Goal: Transaction & Acquisition: Purchase product/service

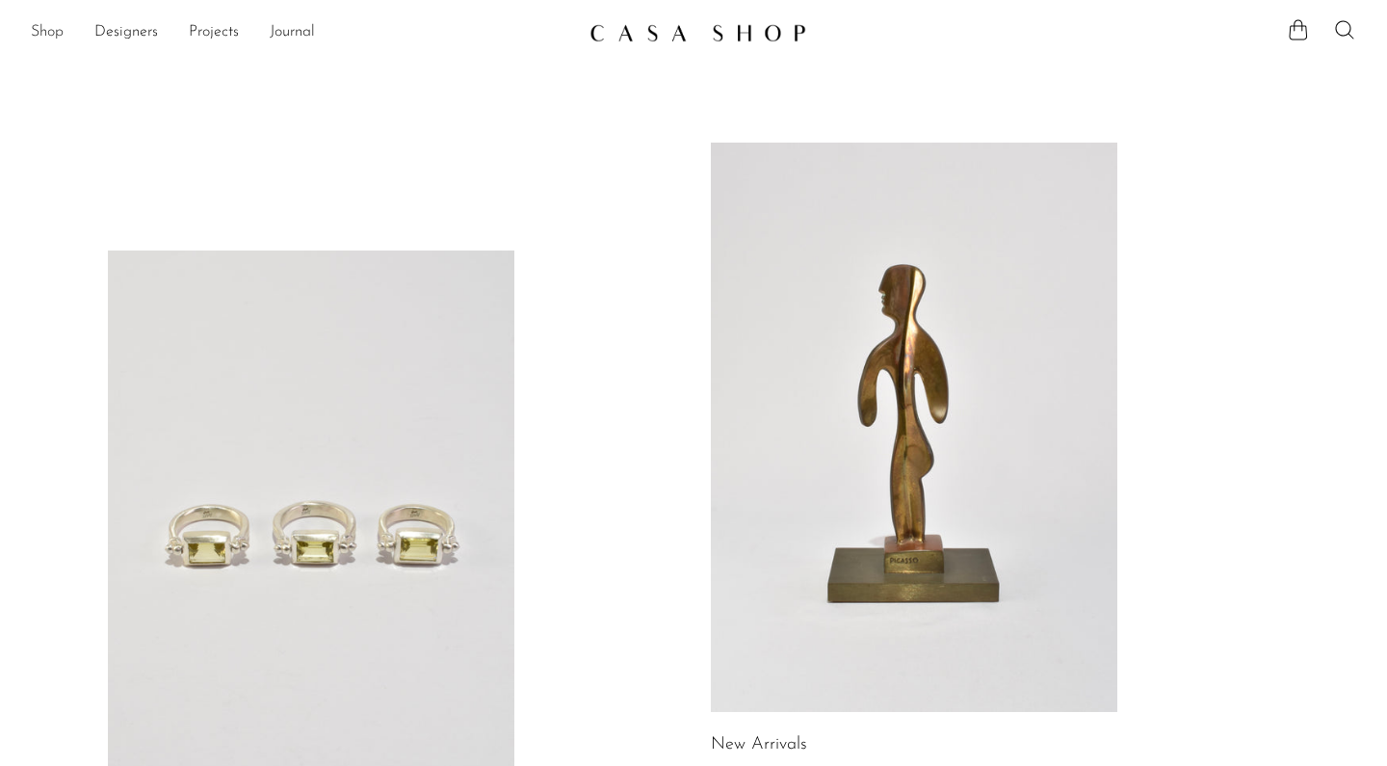
click at [60, 35] on link "Shop" at bounding box center [47, 32] width 33 height 25
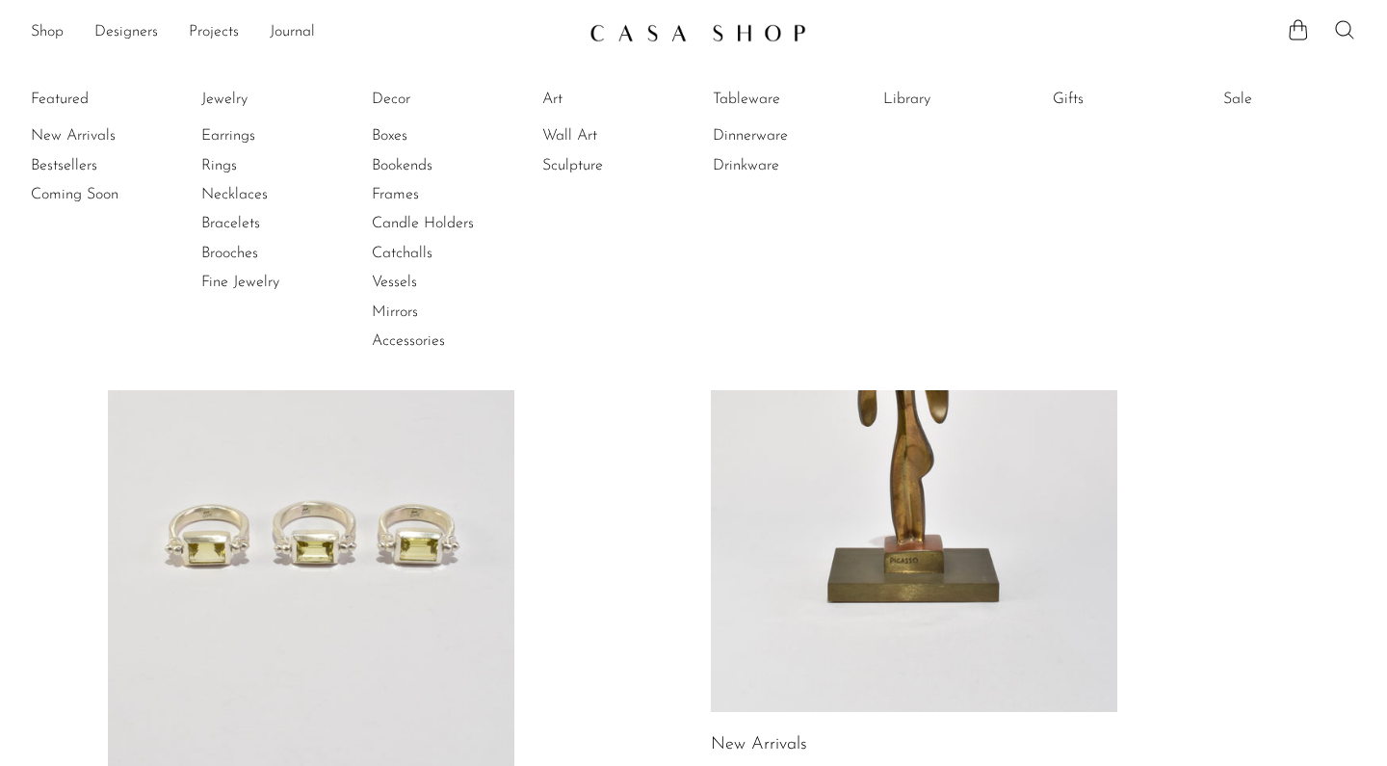
click at [1343, 32] on icon at bounding box center [1344, 29] width 23 height 23
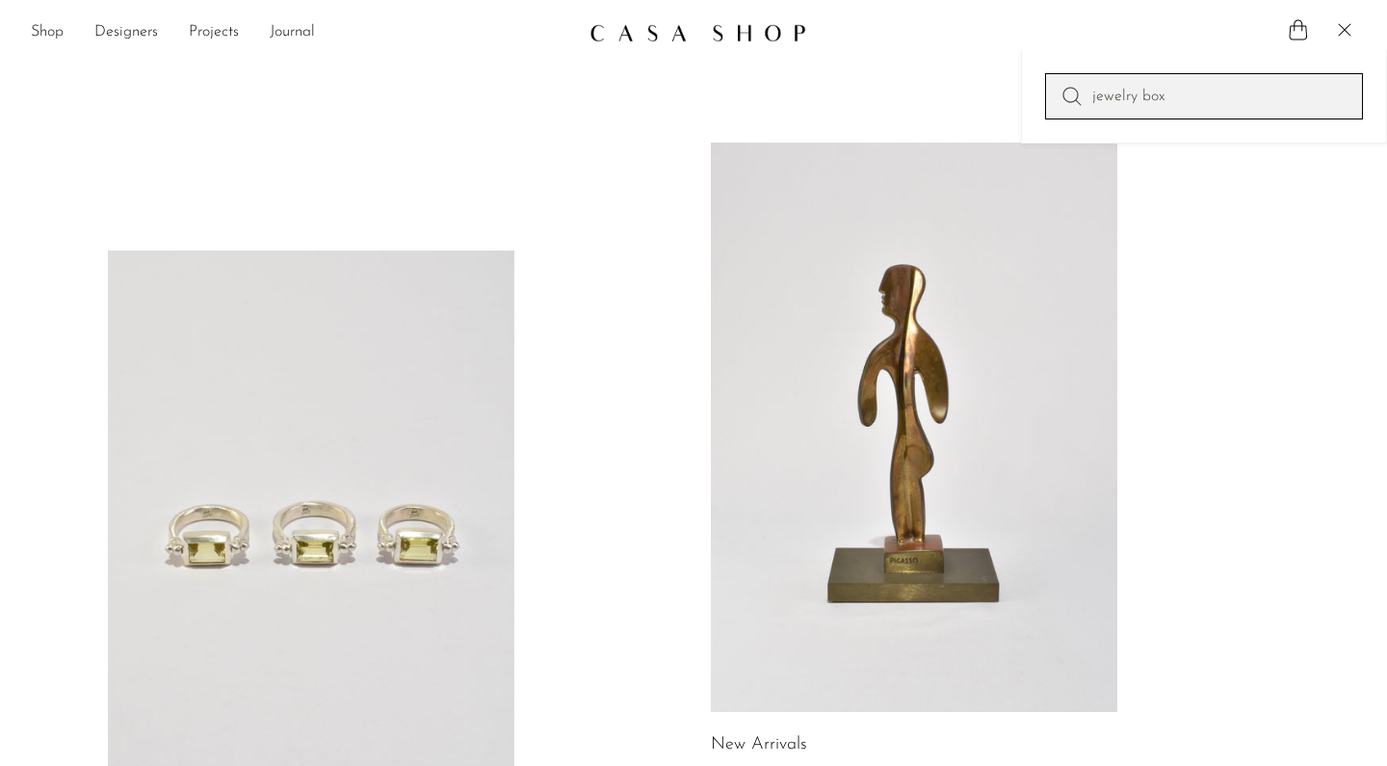
type input "jewelry box"
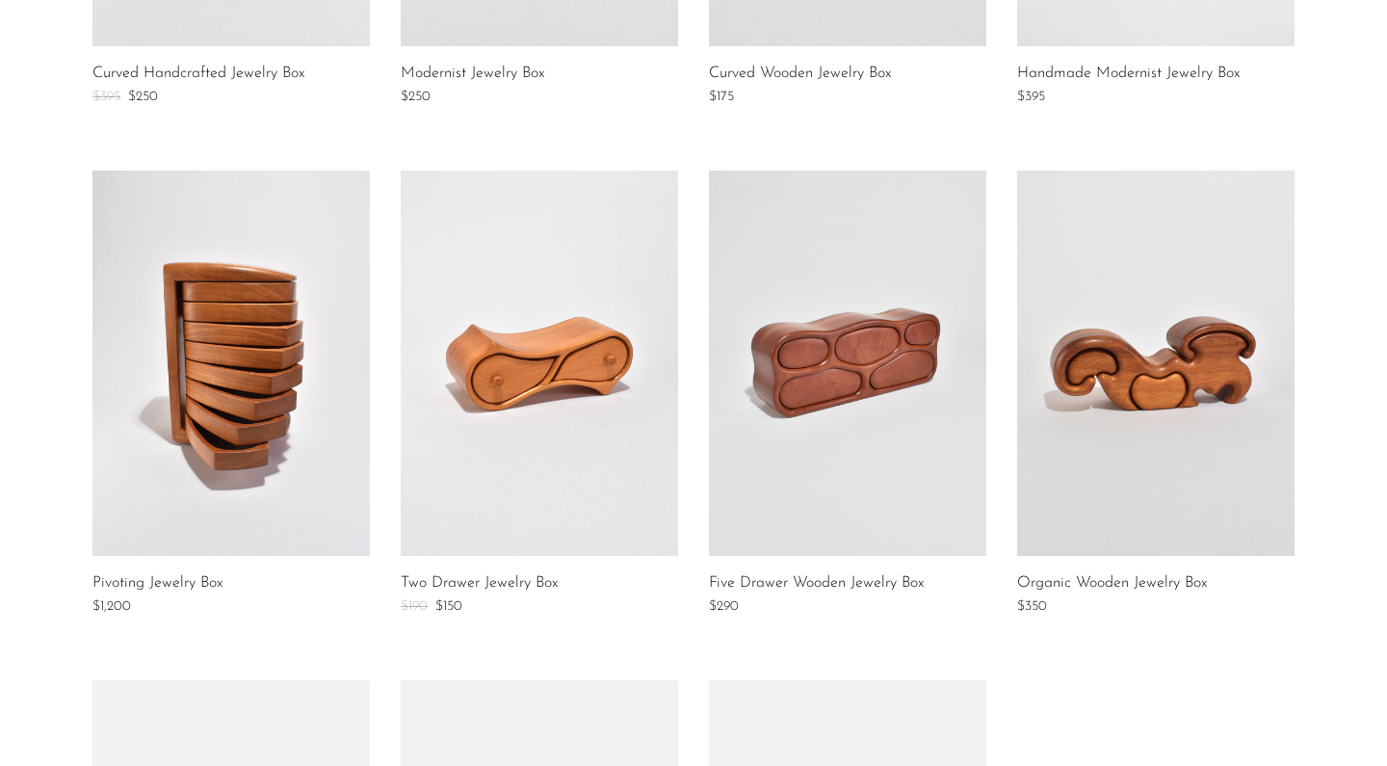
scroll to position [705, 0]
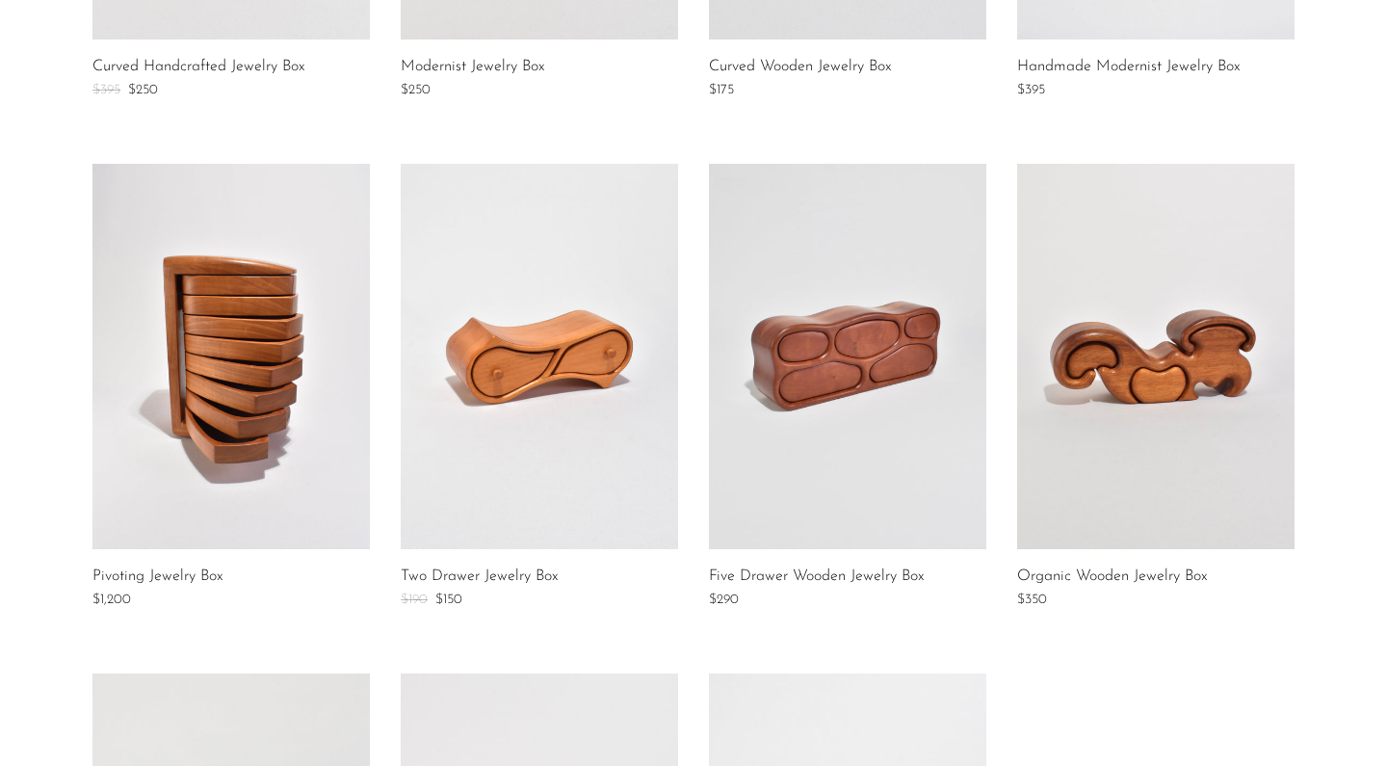
click at [282, 380] on link at bounding box center [230, 356] width 277 height 385
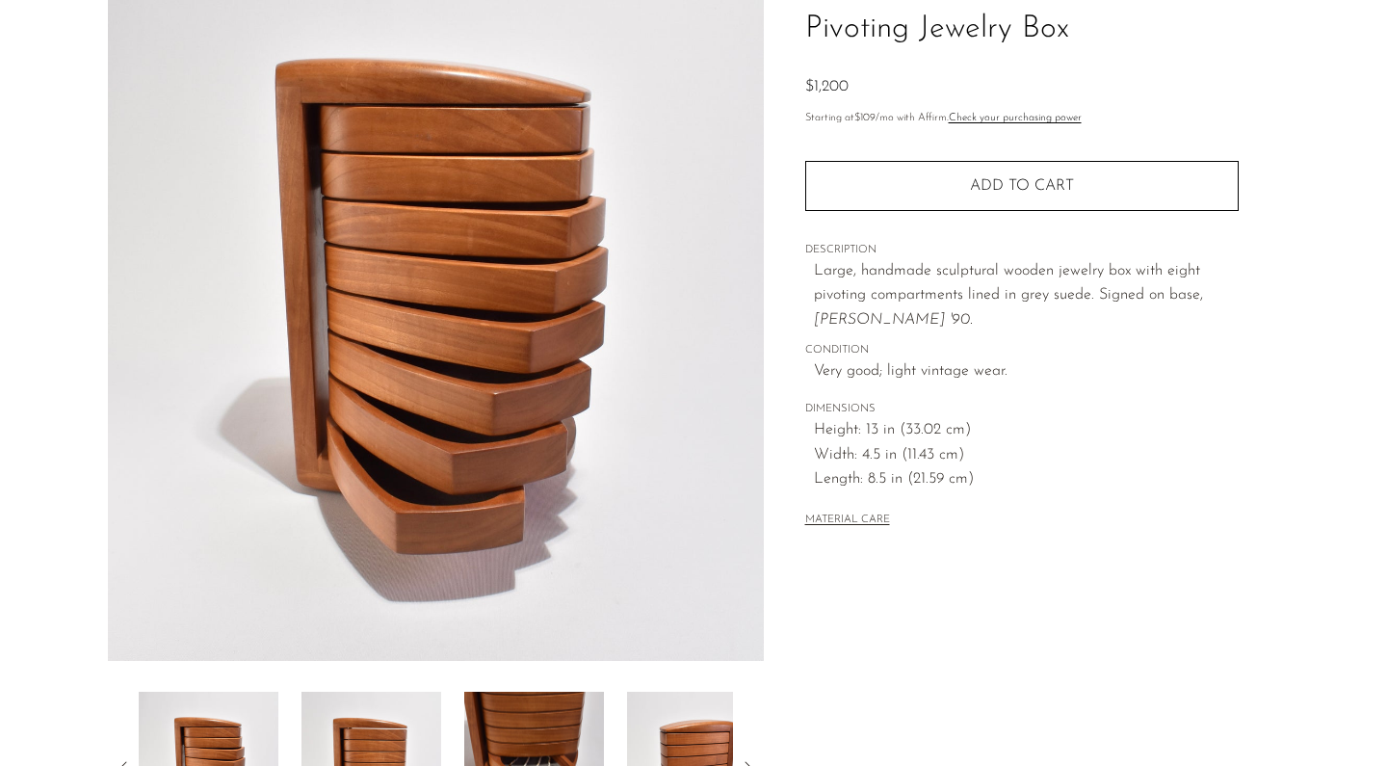
scroll to position [158, 0]
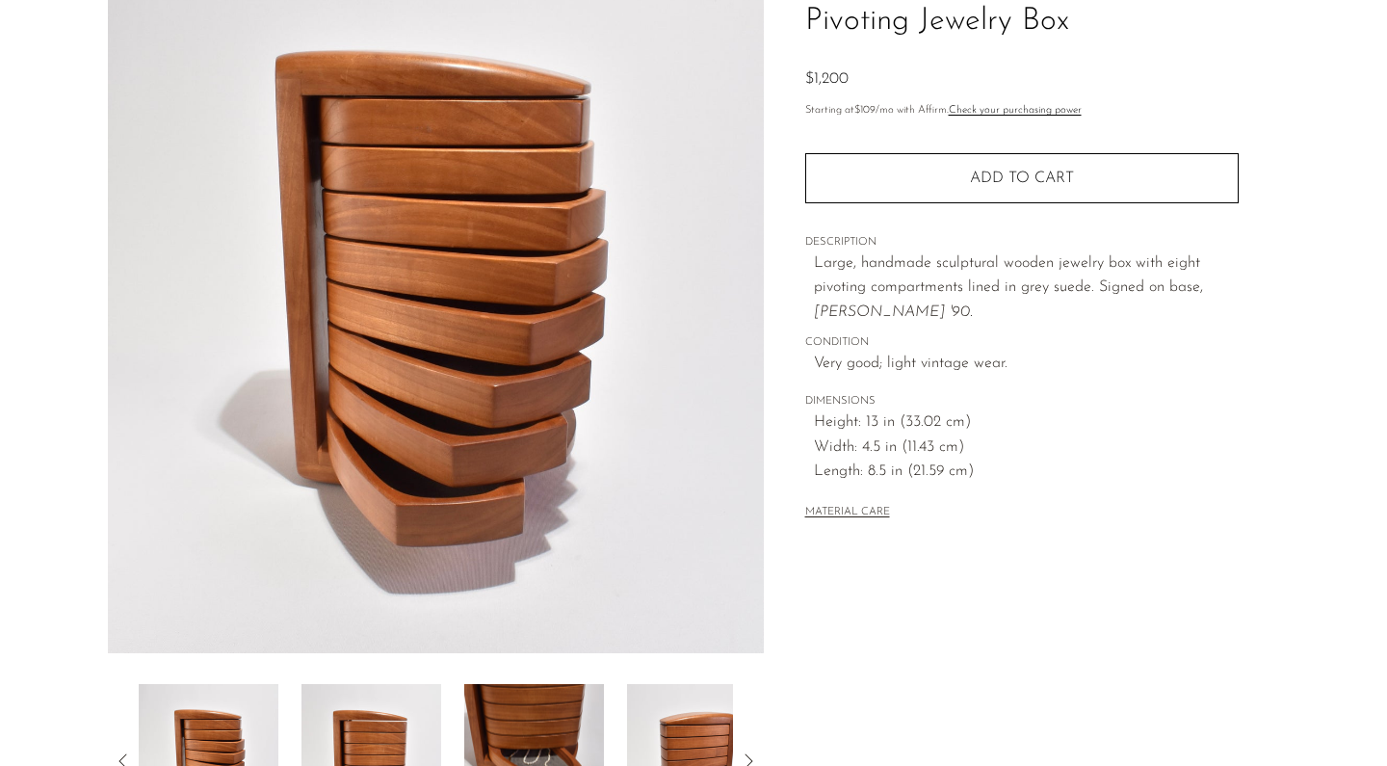
click at [344, 720] on img at bounding box center [372, 761] width 140 height 154
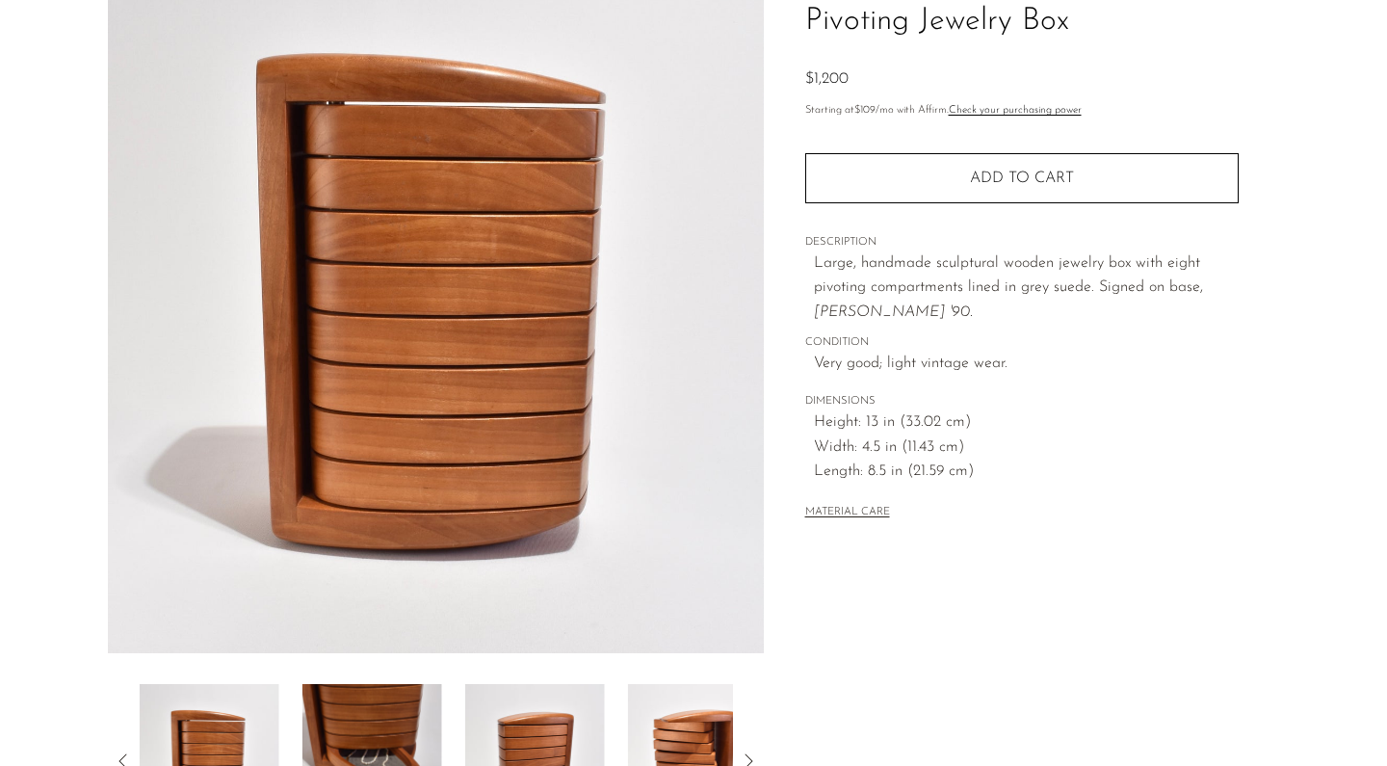
click at [391, 730] on img at bounding box center [372, 761] width 140 height 154
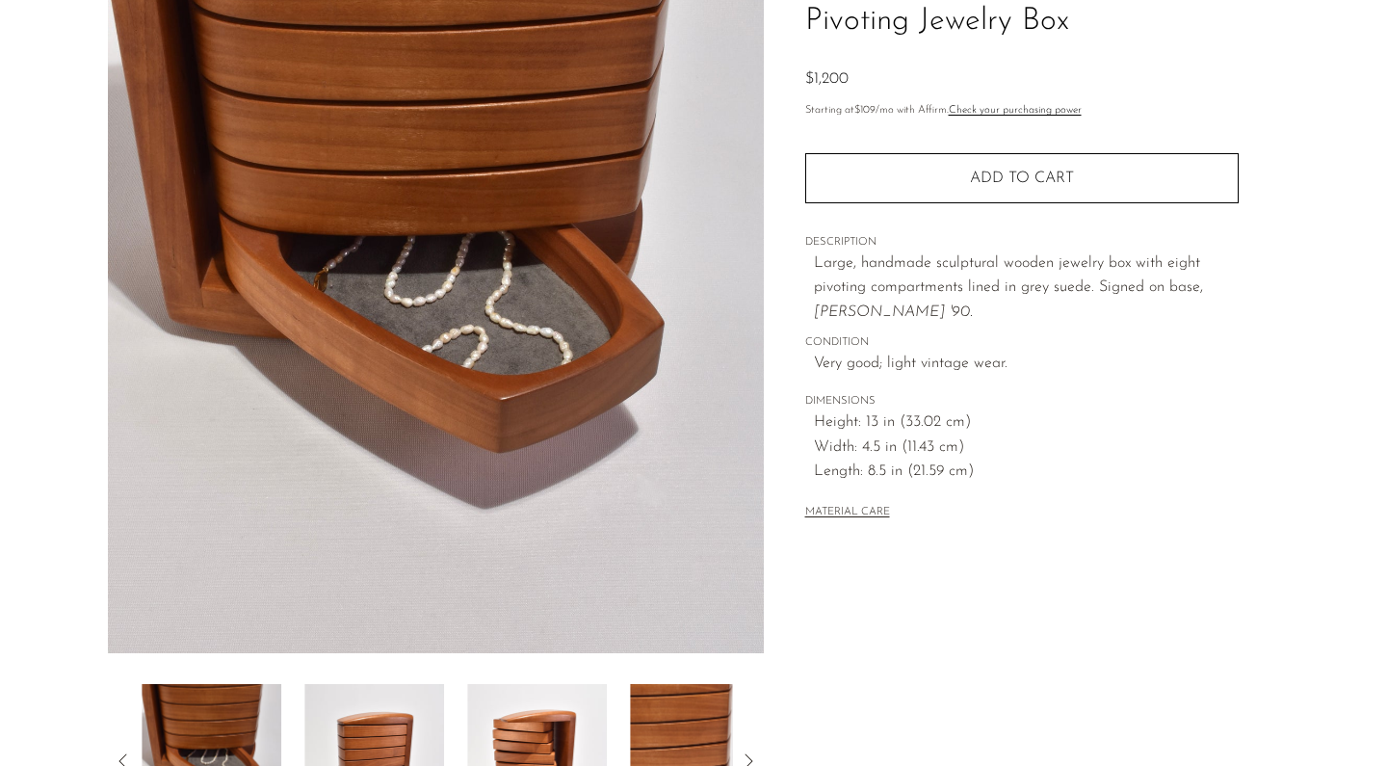
click at [402, 729] on img at bounding box center [374, 761] width 140 height 154
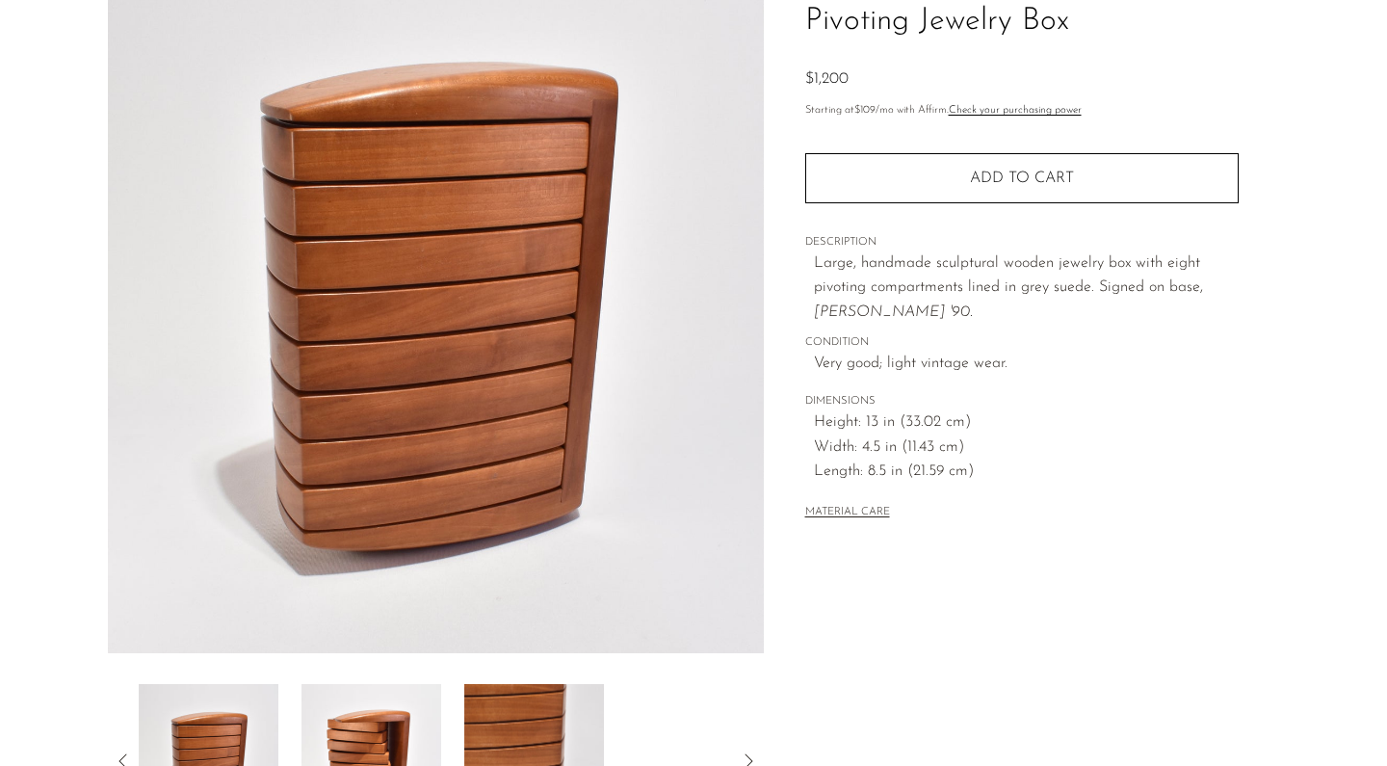
click at [402, 729] on img at bounding box center [372, 761] width 140 height 154
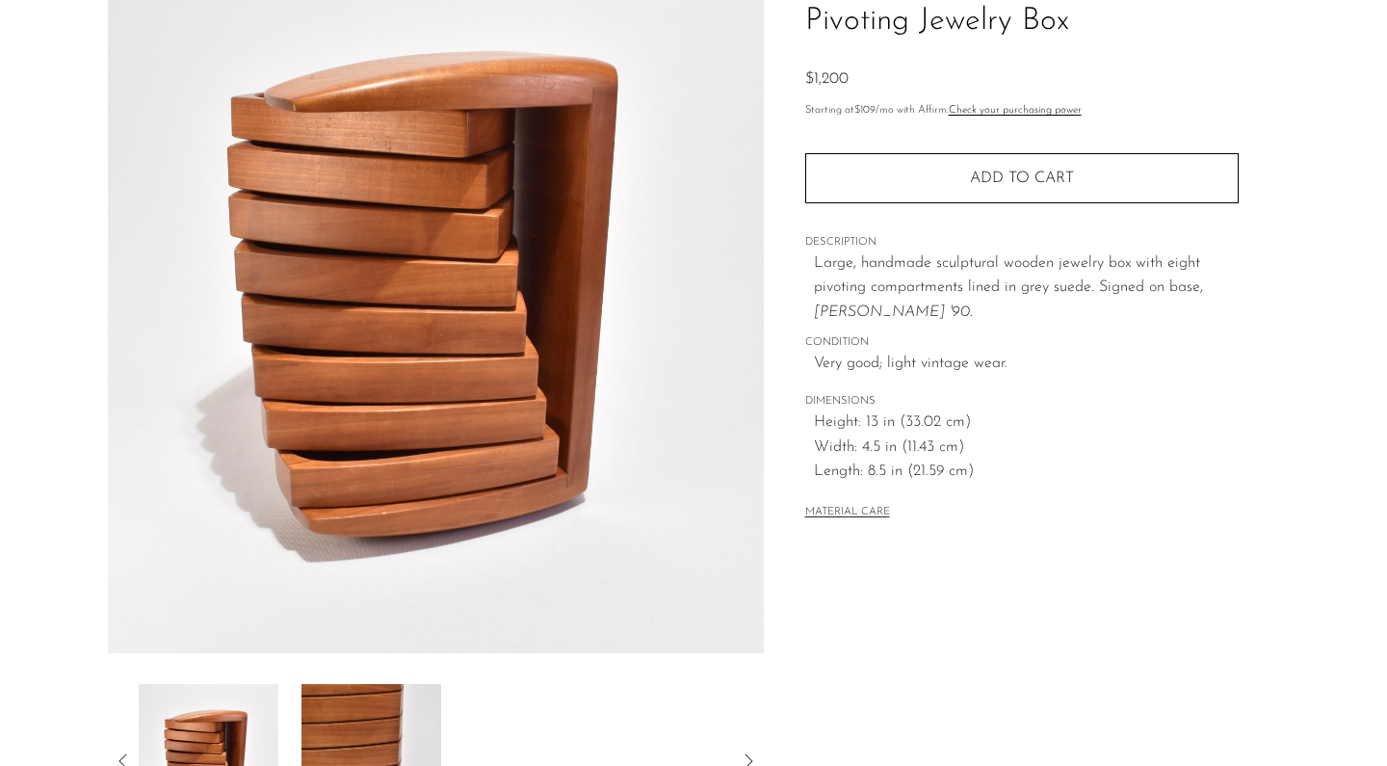
click at [400, 723] on img at bounding box center [372, 761] width 140 height 154
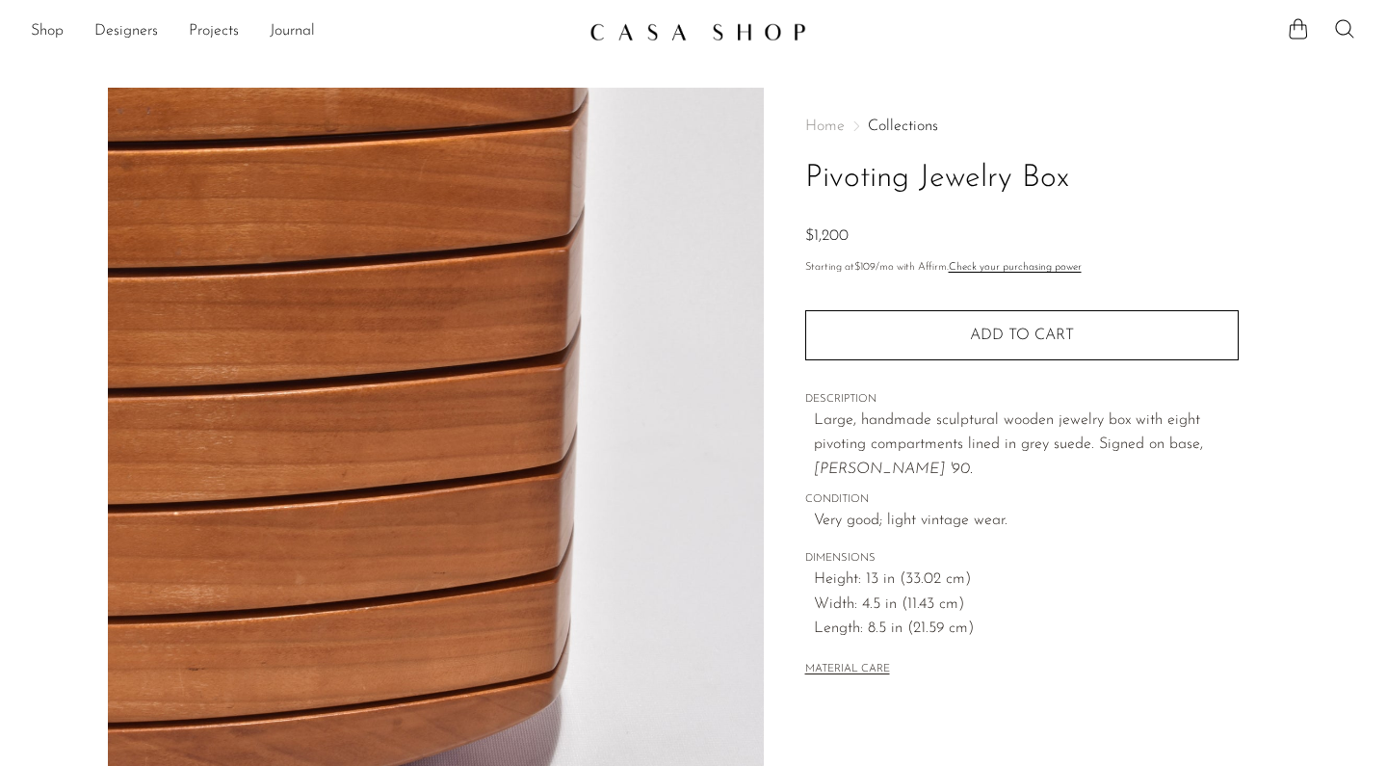
scroll to position [59, 0]
